Goal: Check status: Check status

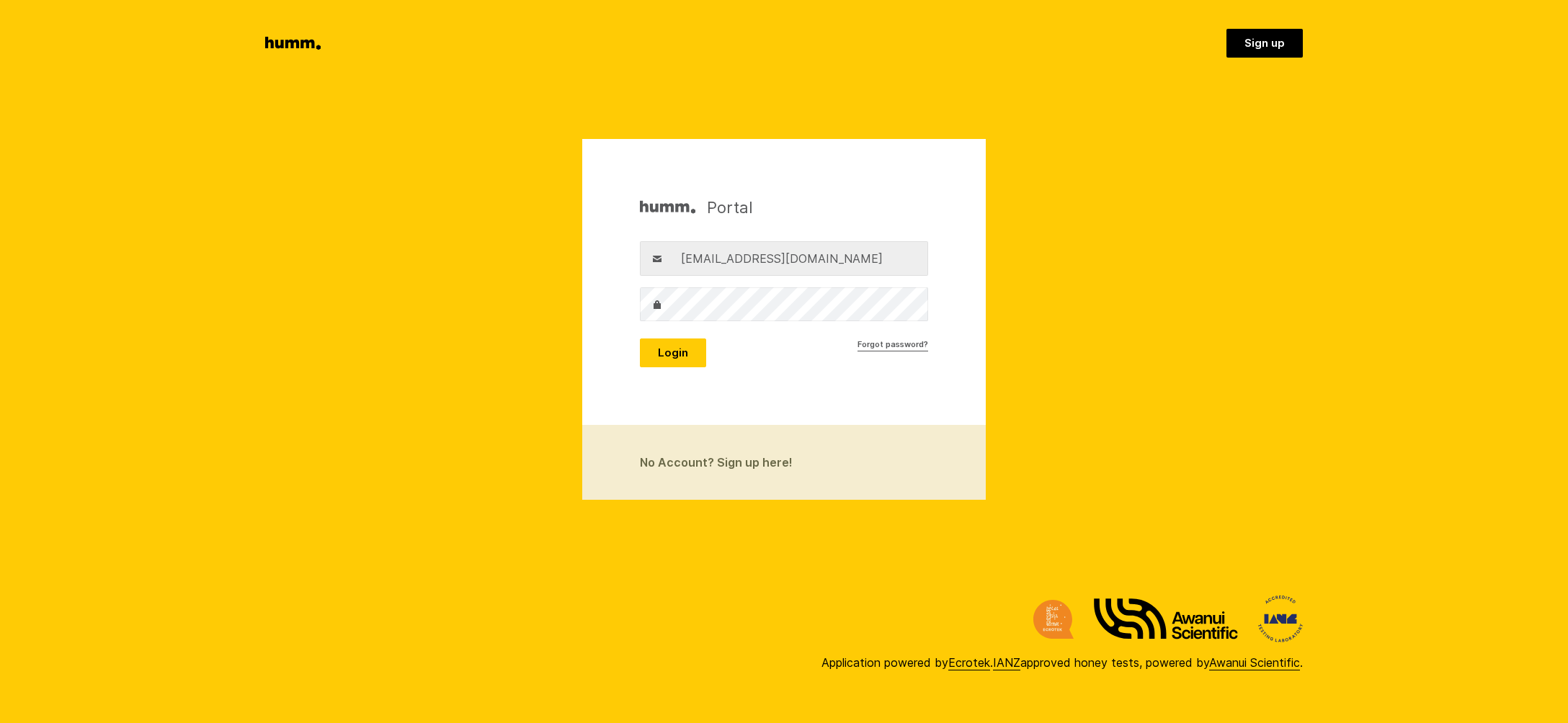
click at [661, 353] on button "Login" at bounding box center [673, 352] width 66 height 29
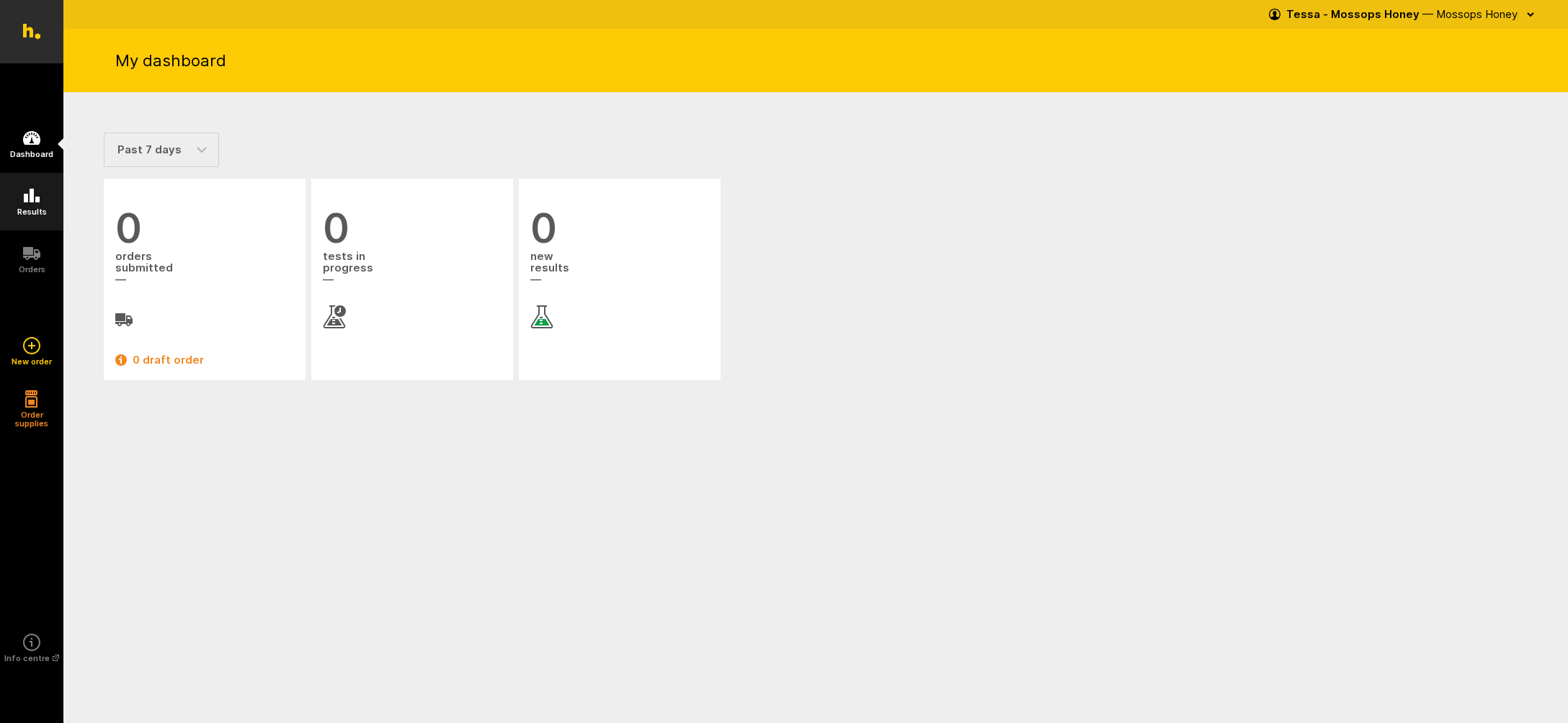
click at [26, 194] on icon at bounding box center [31, 195] width 17 height 17
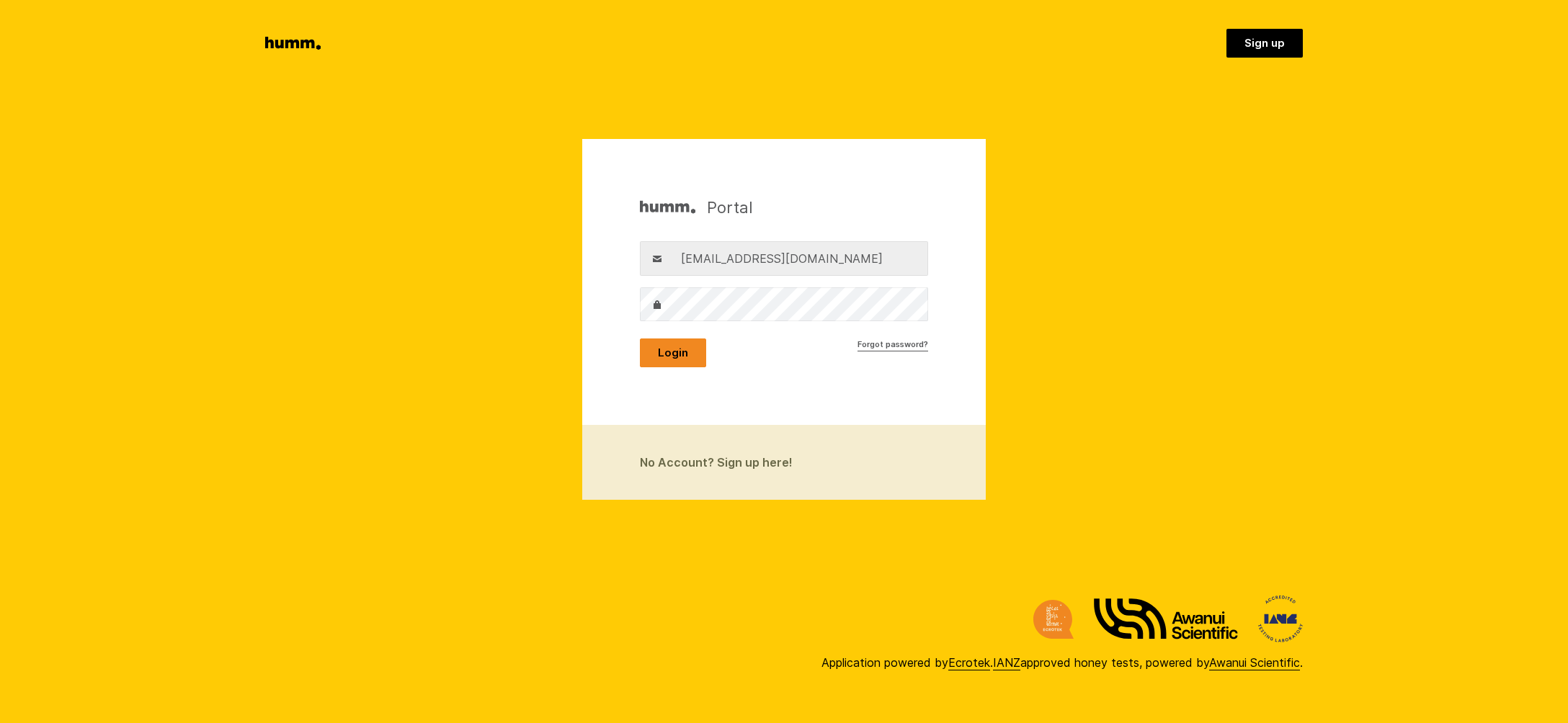
click at [656, 351] on button "Login" at bounding box center [673, 352] width 66 height 29
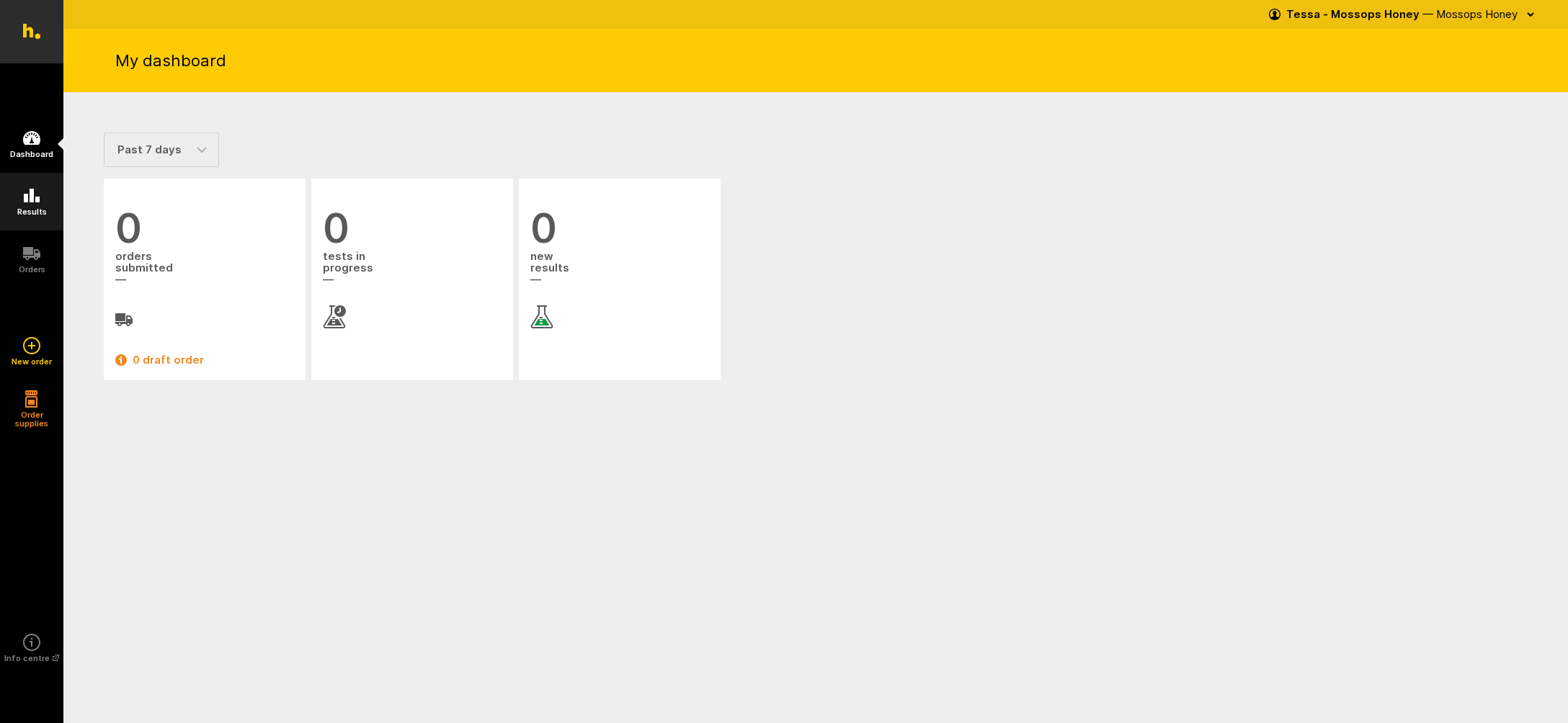
click at [25, 203] on icon at bounding box center [31, 195] width 17 height 17
